Goal: Task Accomplishment & Management: Manage account settings

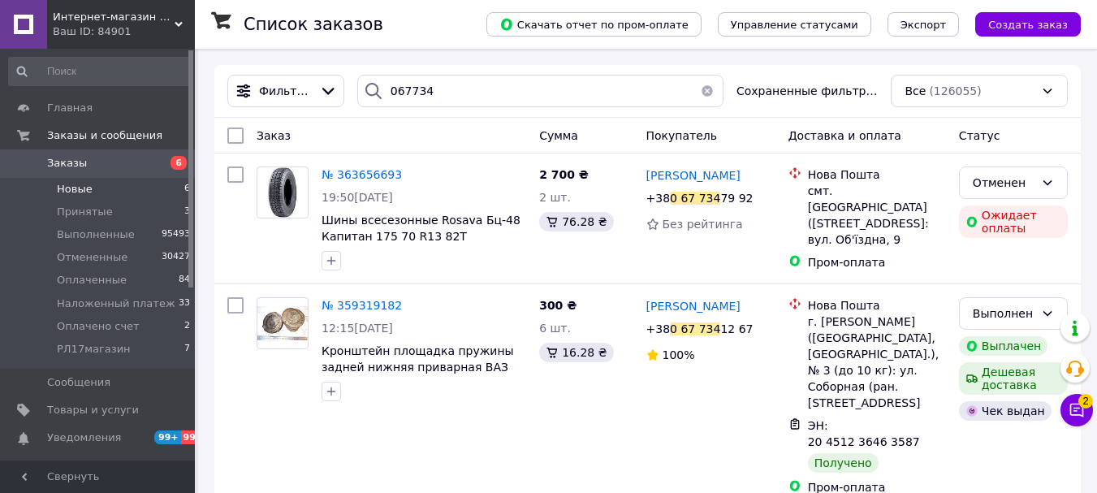
click at [91, 186] on li "Новые 6" at bounding box center [100, 189] width 200 height 23
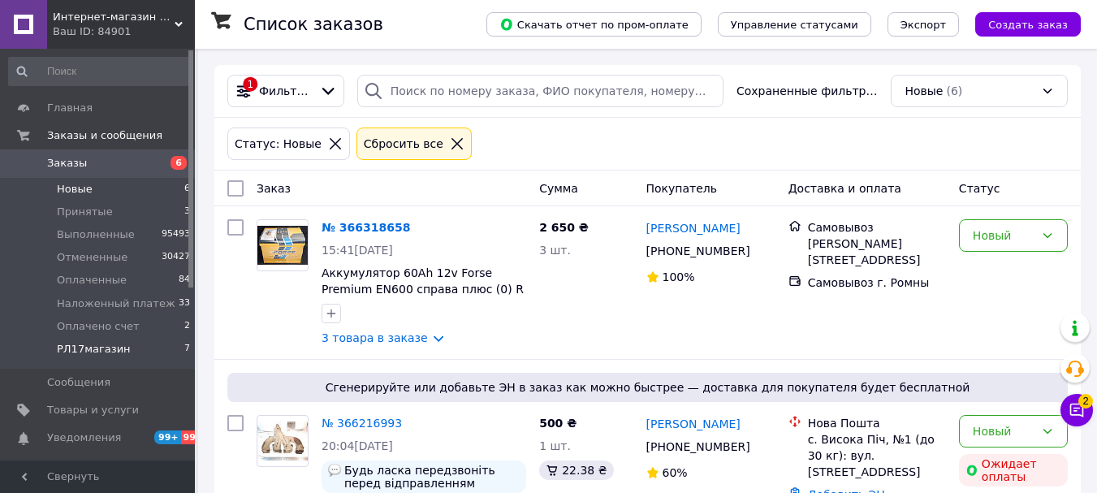
click at [81, 359] on li "РЛ17магазин 7" at bounding box center [100, 353] width 200 height 31
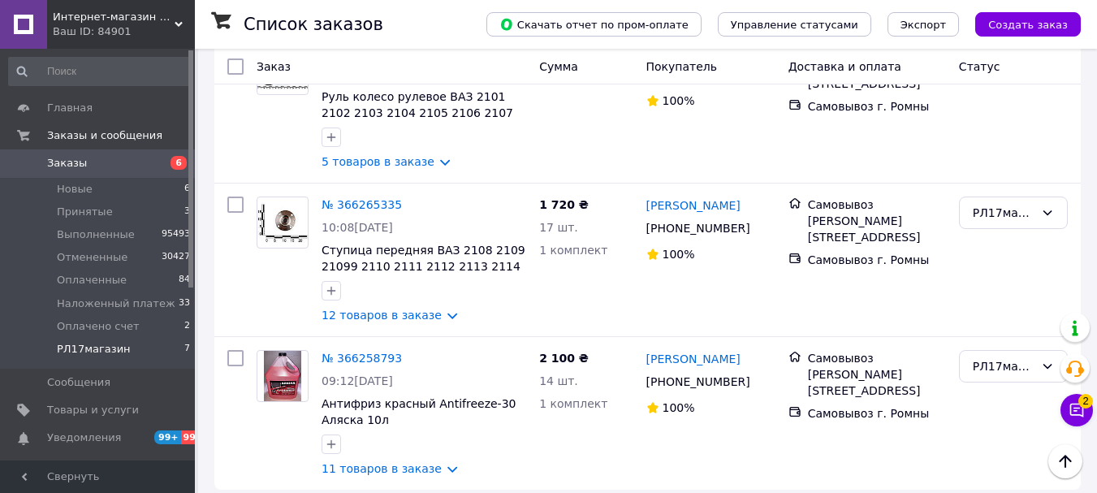
scroll to position [806, 0]
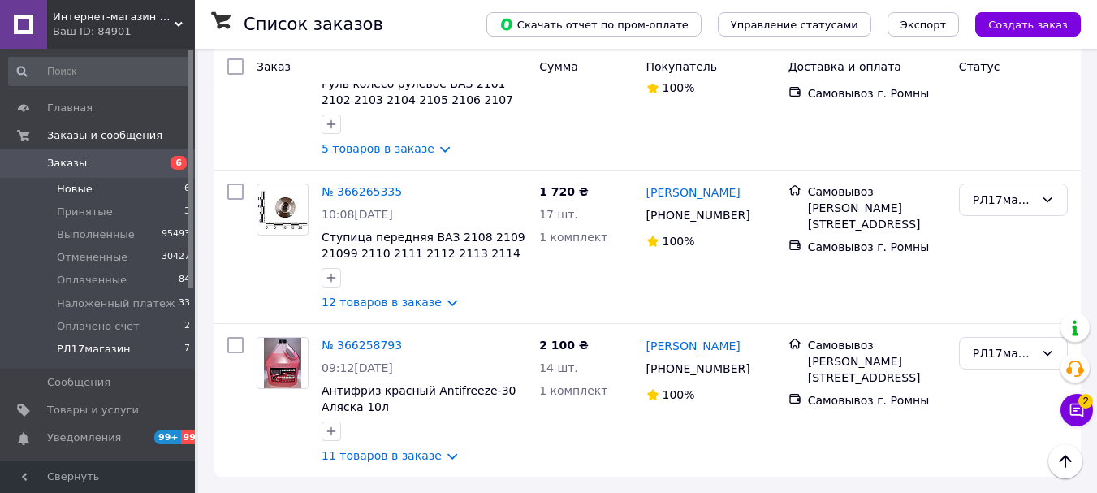
click at [90, 196] on li "Новые 6" at bounding box center [100, 189] width 200 height 23
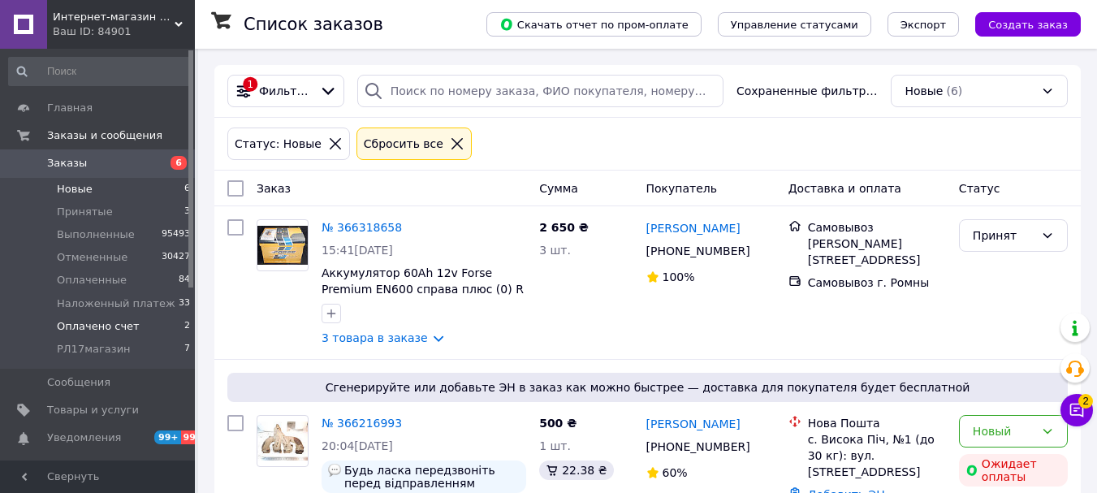
click at [109, 323] on span "Оплачено счет" at bounding box center [98, 326] width 83 height 15
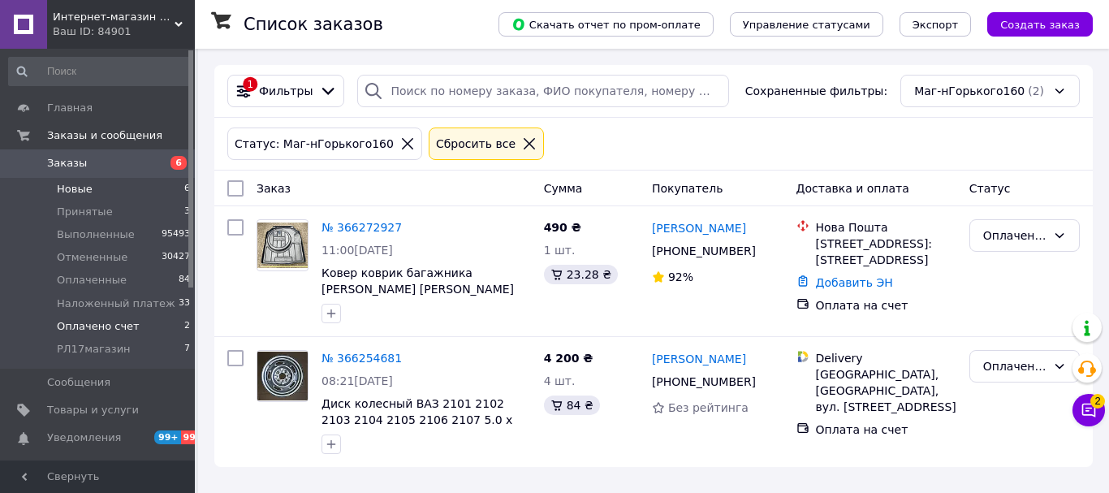
click at [81, 189] on span "Новые" at bounding box center [75, 189] width 36 height 15
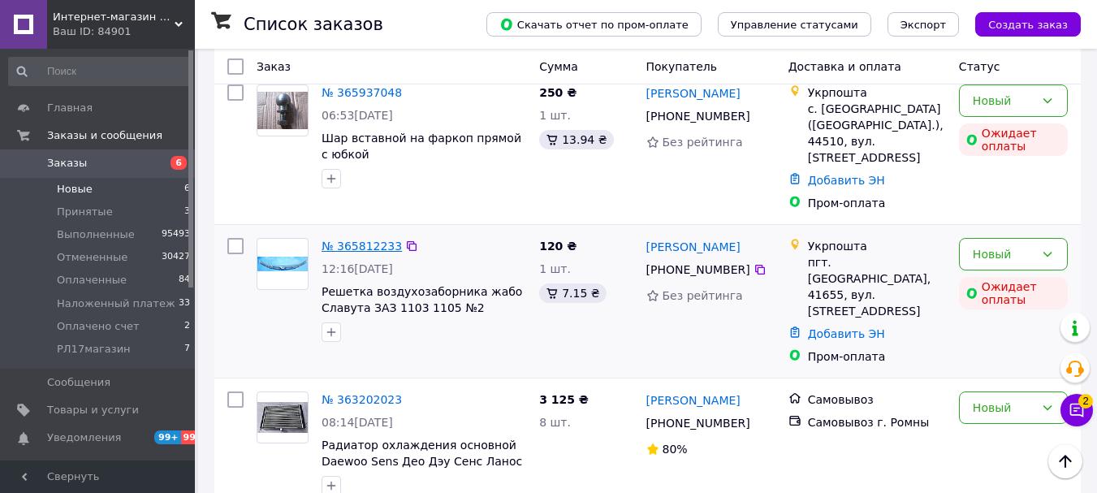
scroll to position [654, 0]
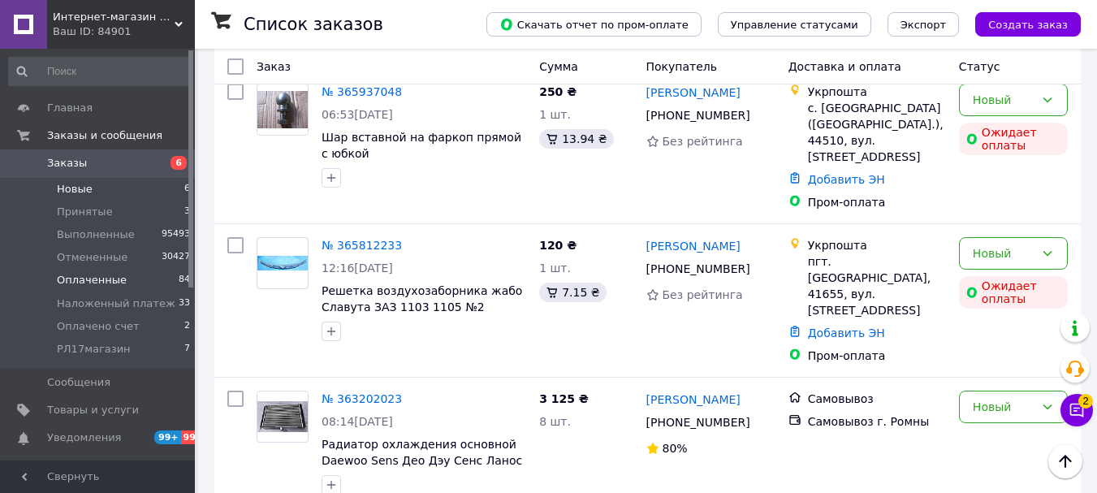
click at [84, 278] on span "Оплаченные" at bounding box center [92, 280] width 70 height 15
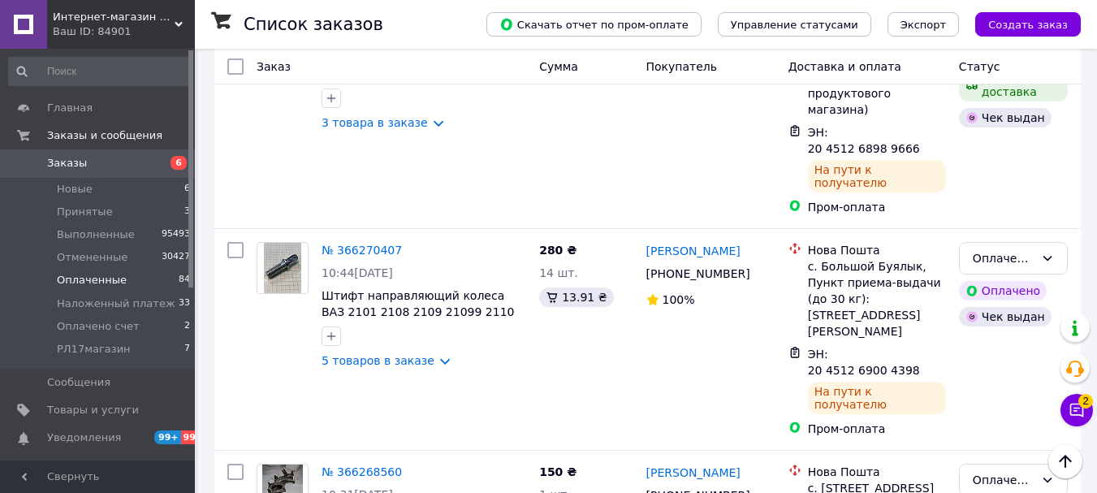
scroll to position [974, 0]
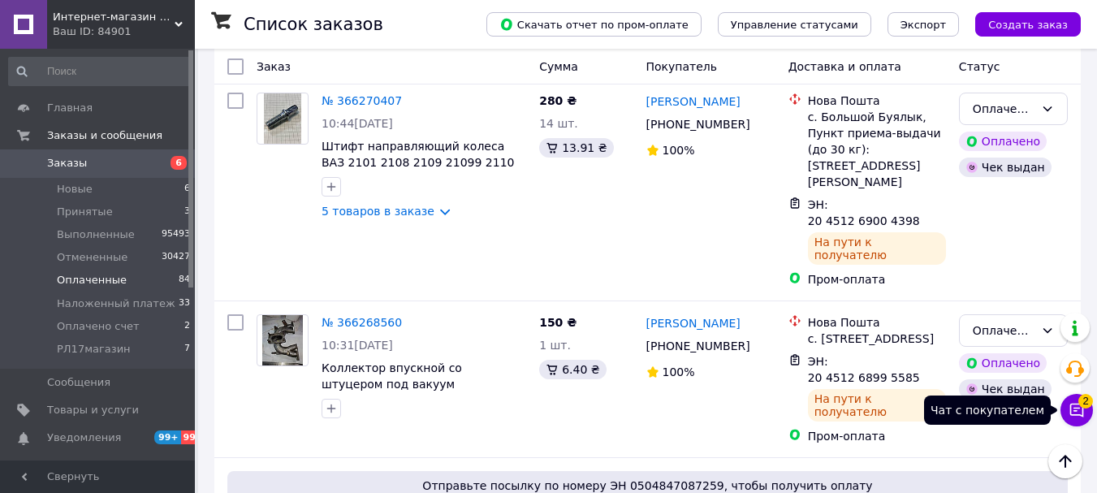
click at [1072, 410] on icon at bounding box center [1076, 410] width 16 height 16
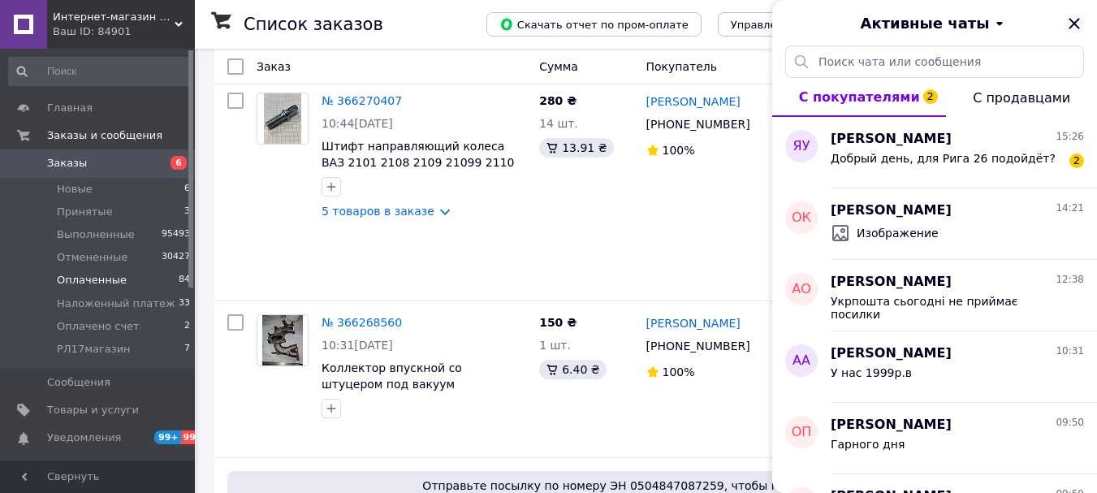
click at [1073, 25] on icon "Закрыть" at bounding box center [1073, 23] width 11 height 11
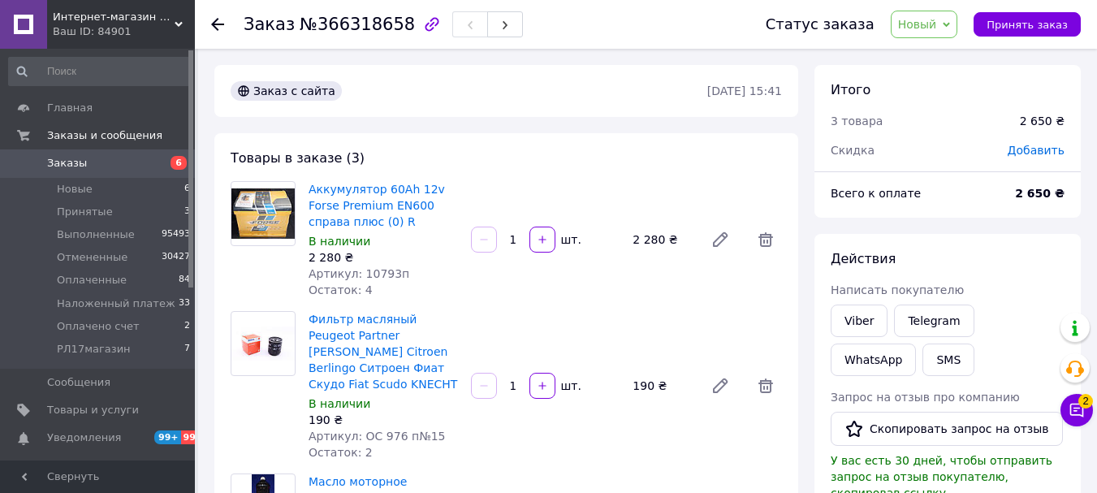
click at [937, 24] on span "Новый" at bounding box center [917, 24] width 39 height 13
click at [959, 52] on li "Принят" at bounding box center [958, 57] width 135 height 24
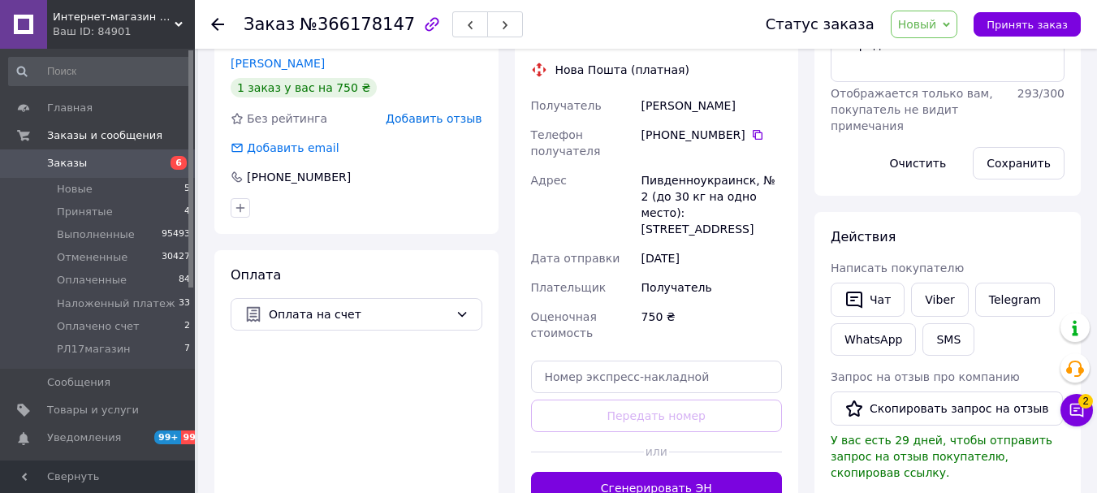
scroll to position [13, 0]
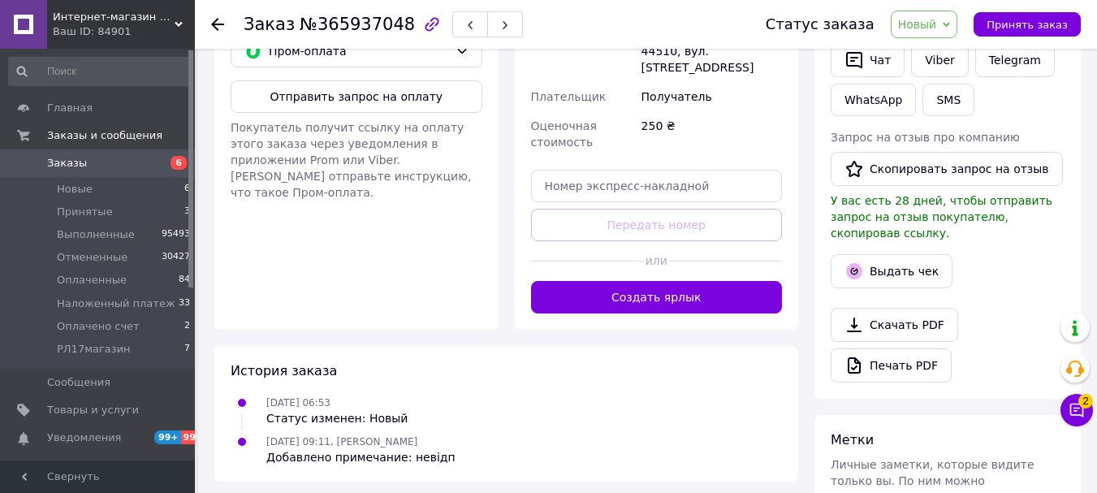
scroll to position [662, 0]
